Goal: Communication & Community: Answer question/provide support

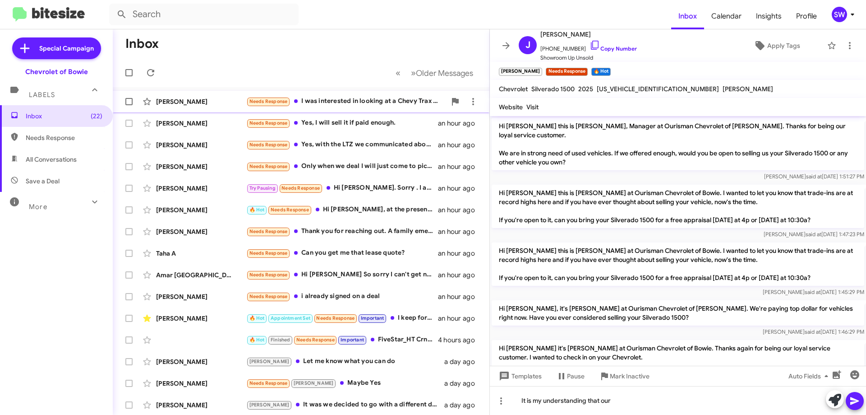
scroll to position [327, 0]
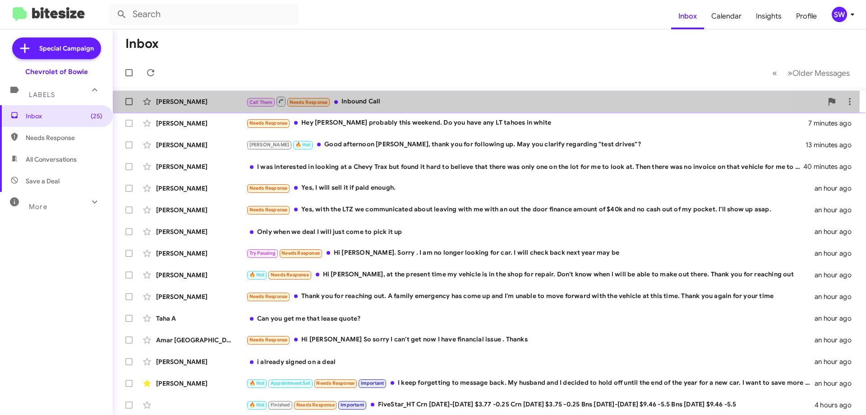
click at [372, 98] on div "Call Them Needs Response Inbound Call" at bounding box center [534, 101] width 577 height 11
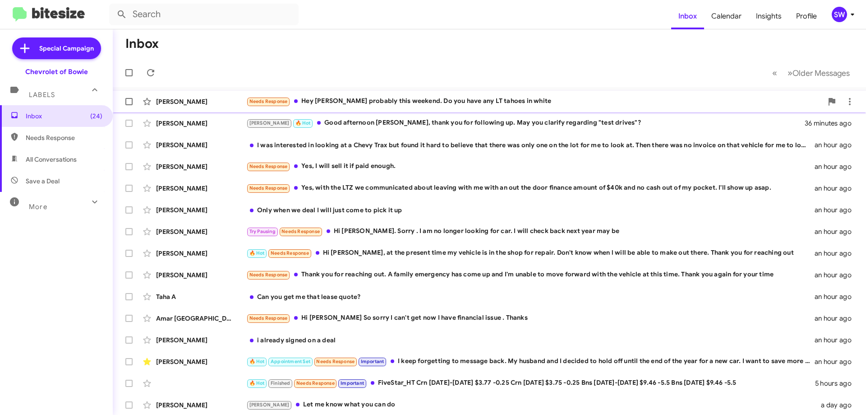
drag, startPoint x: 413, startPoint y: 101, endPoint x: 458, endPoint y: 111, distance: 46.7
click at [413, 102] on div "Needs Response Hey Stephanie probably this weekend. Do you have any LT tahoes i…" at bounding box center [534, 101] width 577 height 10
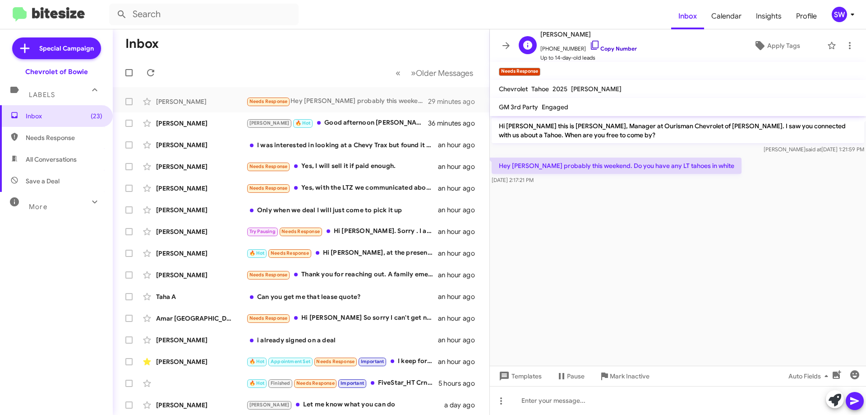
click at [590, 41] on icon at bounding box center [595, 45] width 11 height 11
